Goal: Transaction & Acquisition: Obtain resource

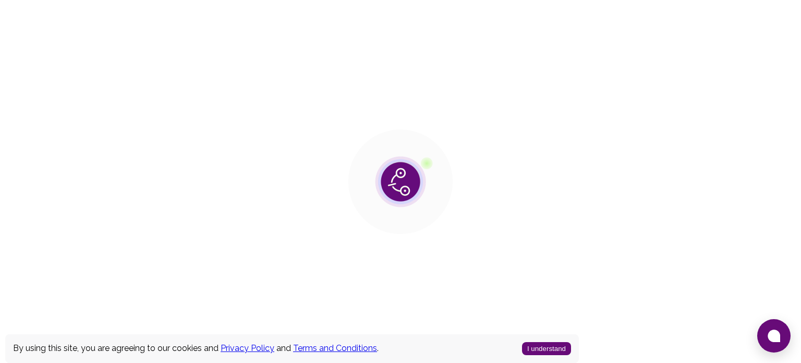
click at [547, 342] on button "I understand" at bounding box center [546, 348] width 49 height 13
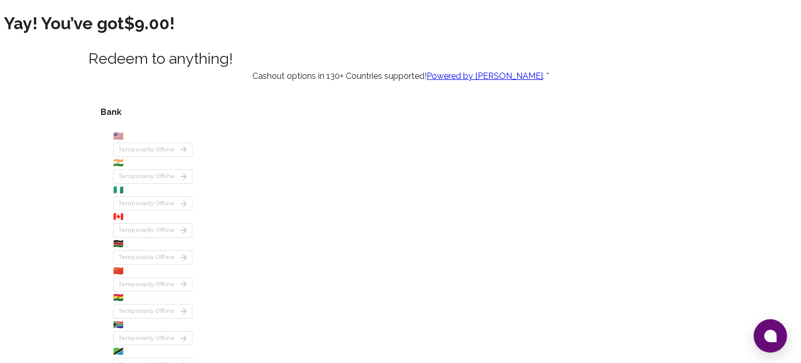
scroll to position [234, 0]
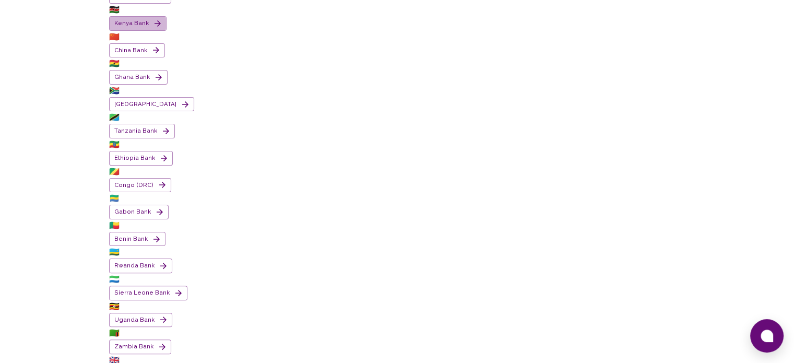
click at [166, 31] on button "Kenya Bank" at bounding box center [137, 23] width 57 height 15
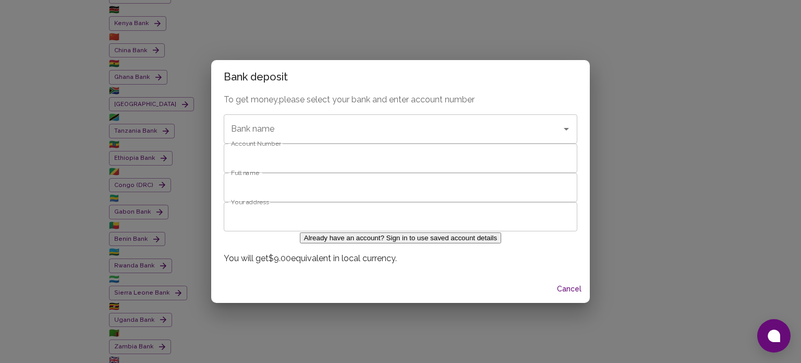
click at [364, 243] on button "Already have an account? Sign in to use saved account details" at bounding box center [400, 237] width 201 height 11
click at [345, 243] on button "Already have an account? Sign in to use saved account details" at bounding box center [400, 237] width 201 height 11
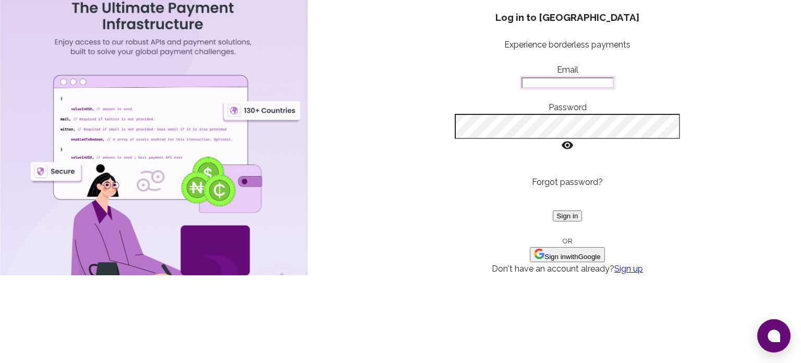
click at [522, 88] on input "Email" at bounding box center [568, 82] width 92 height 11
type input "[EMAIL_ADDRESS][DOMAIN_NAME]"
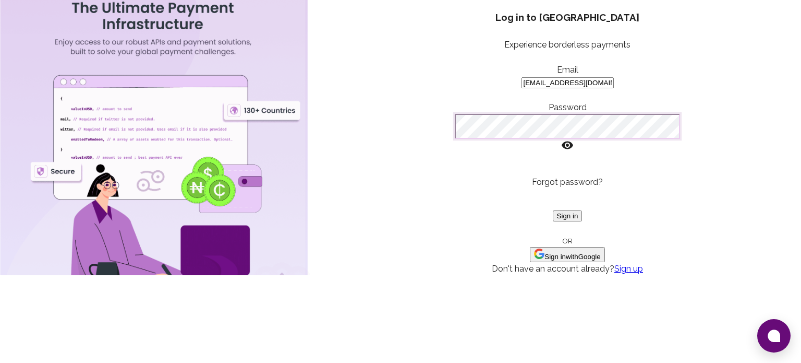
click at [553, 210] on button "Sign in" at bounding box center [568, 215] width 30 height 11
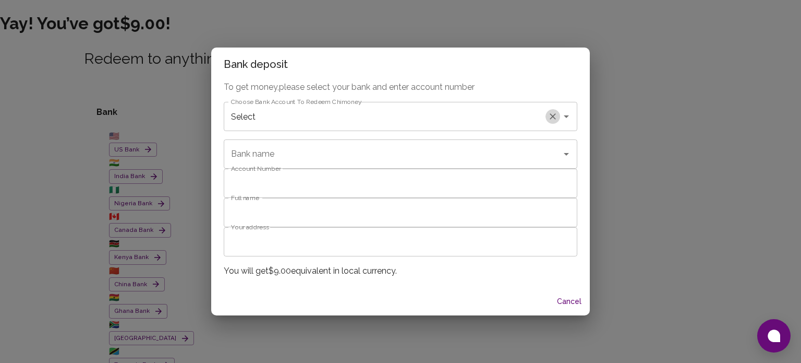
click at [548, 111] on icon "Clear" at bounding box center [553, 116] width 10 height 10
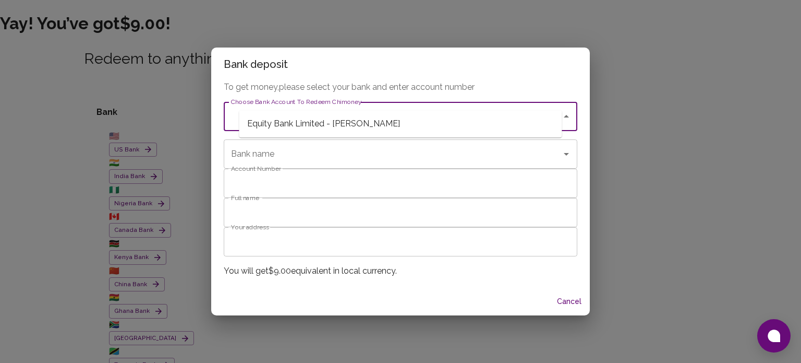
click at [534, 106] on input "Choose Bank Account To Redeem Chimoney" at bounding box center [393, 116] width 329 height 20
click at [498, 121] on span "Equity Bank Limited - [PERSON_NAME]" at bounding box center [400, 123] width 323 height 19
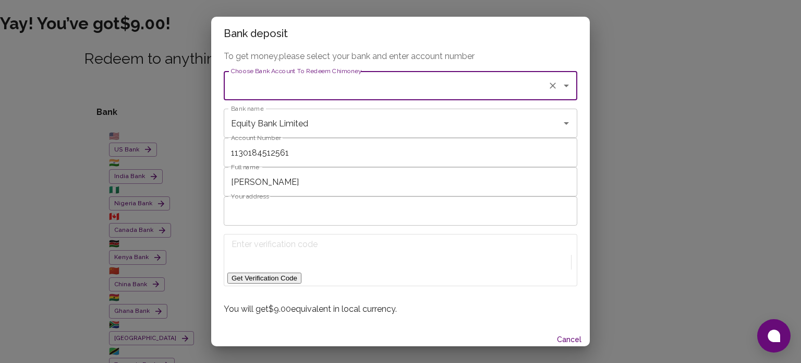
type input "Equity Bank Limited"
type input "1130184512561"
type input "[PERSON_NAME]"
type input "Equity Bank Limited - [PERSON_NAME]"
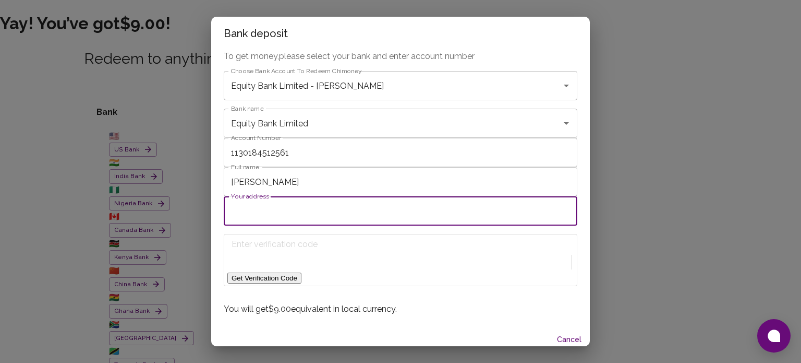
click at [331, 225] on input "Your address" at bounding box center [401, 210] width 354 height 29
type input "7"
type input "[GEOGRAPHIC_DATA]"
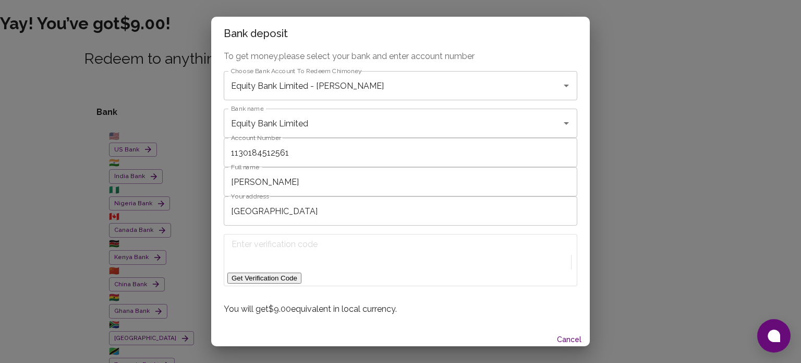
click at [302, 283] on button "Get Verification Code" at bounding box center [265, 277] width 74 height 11
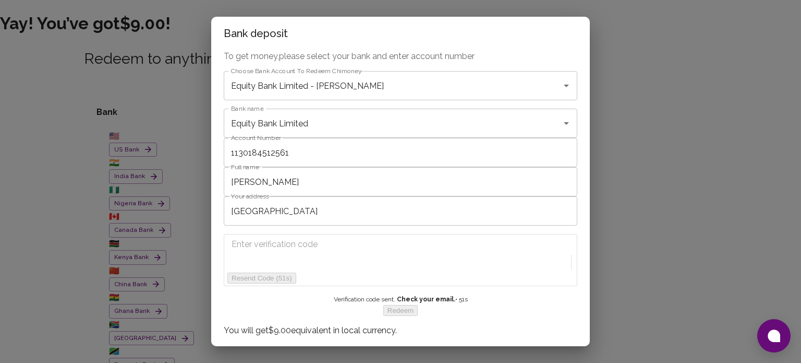
click at [314, 253] on input "Enter verification code" at bounding box center [283, 244] width 103 height 17
type input "4909"
click at [392, 316] on button "Redeem" at bounding box center [401, 310] width 34 height 11
